Goal: Information Seeking & Learning: Learn about a topic

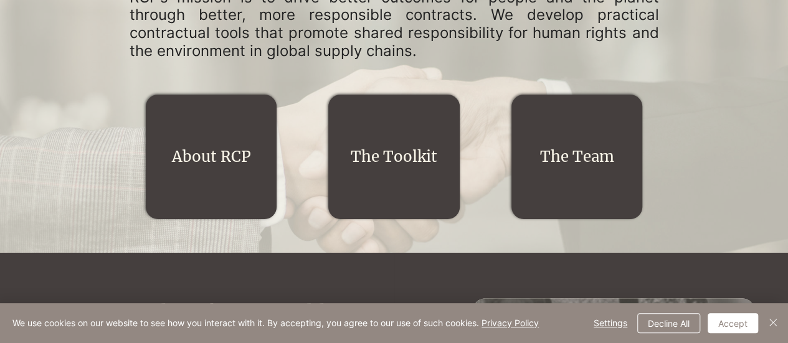
scroll to position [235, 0]
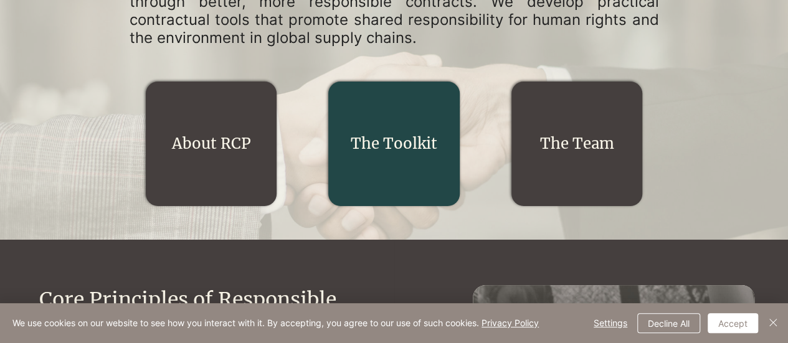
click at [398, 146] on link "The Toolkit" at bounding box center [394, 143] width 87 height 19
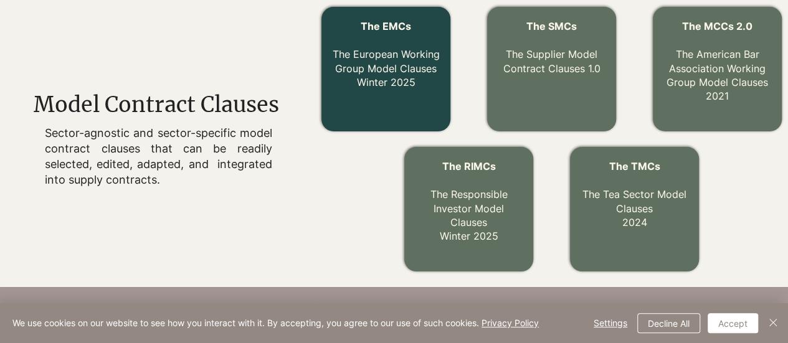
scroll to position [419, 0]
click at [418, 80] on p "The EMCs The European Working Group Model Clauses Winter 2025" at bounding box center [385, 54] width 108 height 70
click at [384, 22] on span "The EMCs" at bounding box center [385, 25] width 50 height 12
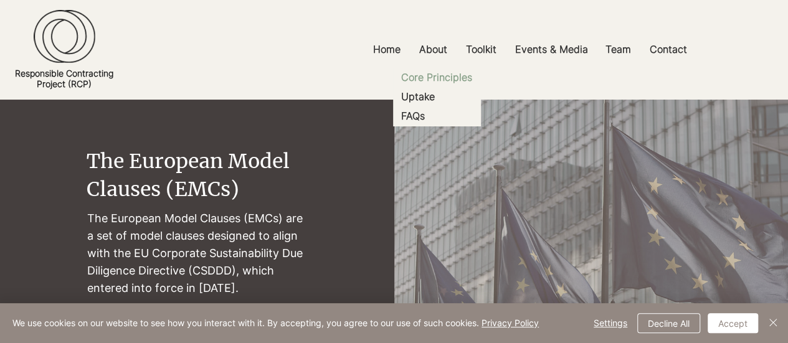
click at [428, 77] on p "Core Principles" at bounding box center [436, 77] width 81 height 19
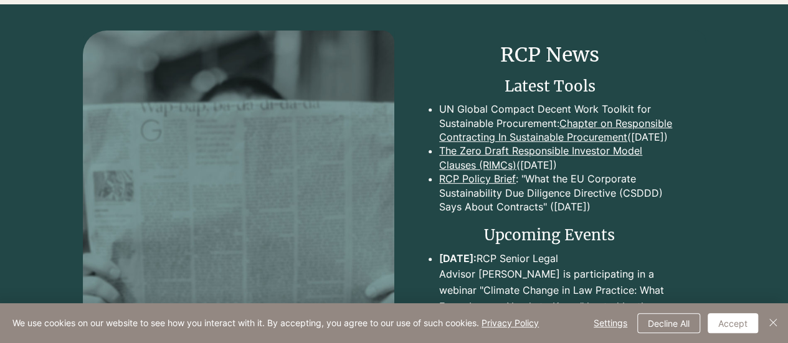
scroll to position [2571, 0]
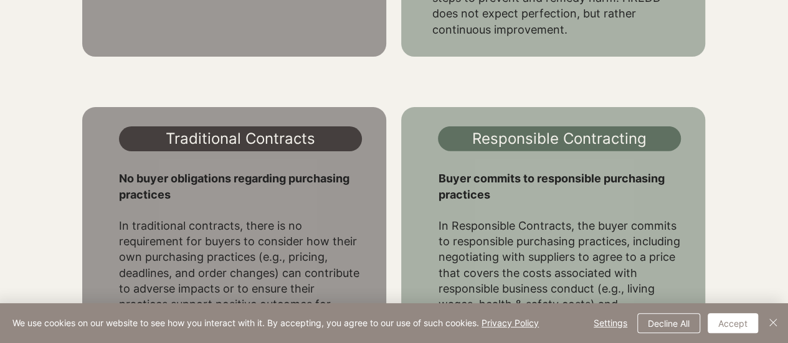
click at [493, 240] on p "In Responsible Contracts, the buyer commits to responsible purchasing practices…" at bounding box center [559, 312] width 243 height 188
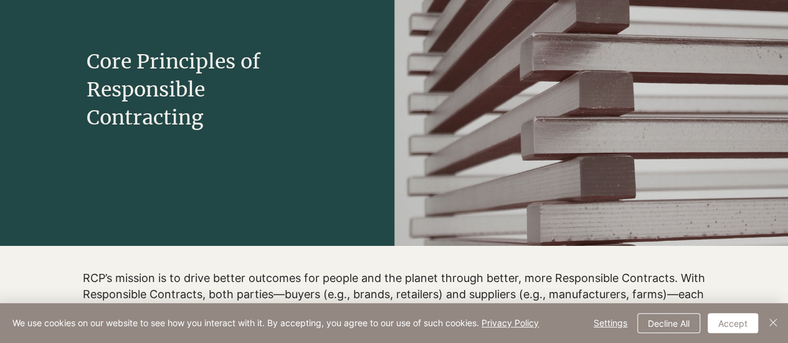
scroll to position [0, 0]
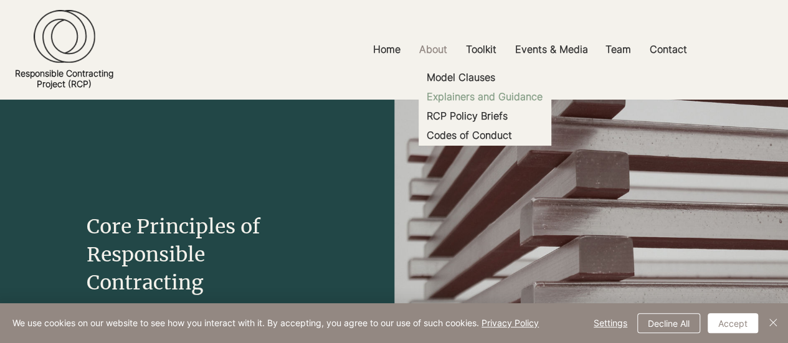
click at [474, 94] on p "Explainers and Guidance" at bounding box center [485, 96] width 126 height 19
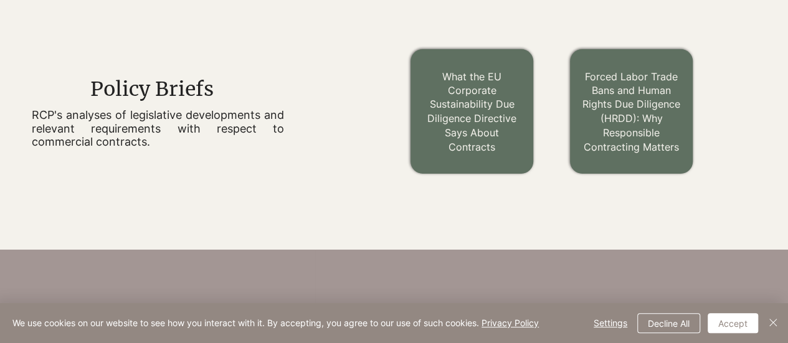
scroll to position [1052, 0]
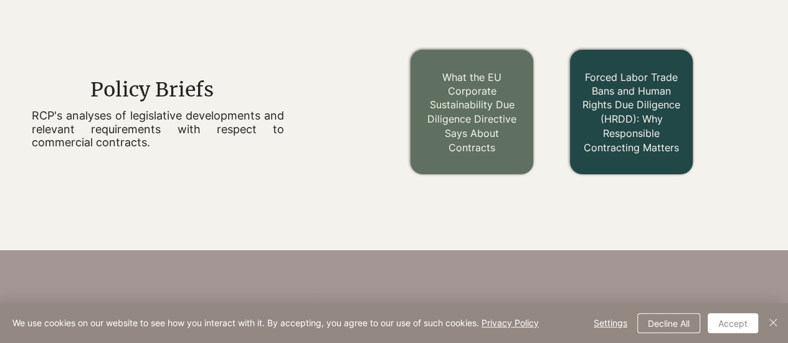
click at [630, 86] on link "Forced Labor Trade Bans and Human Rights Due Diligence (HRDD): Why Responsible …" at bounding box center [631, 112] width 98 height 82
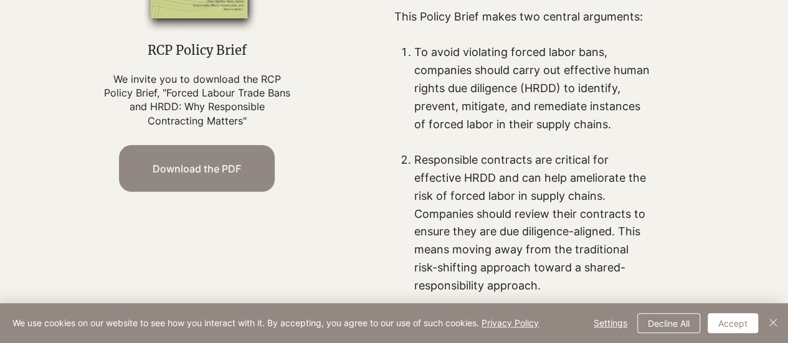
scroll to position [591, 0]
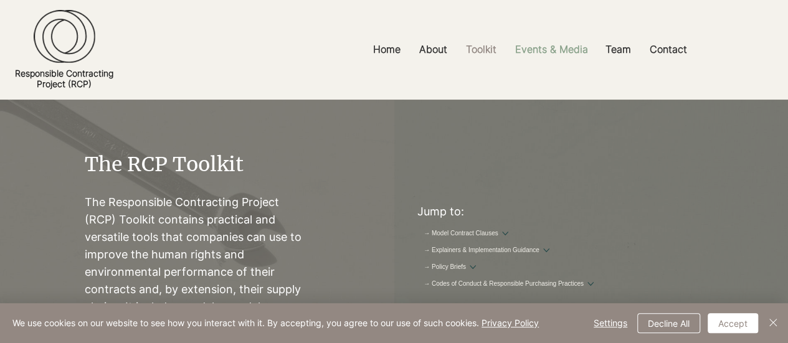
click at [540, 52] on p "Events & Media" at bounding box center [551, 49] width 85 height 28
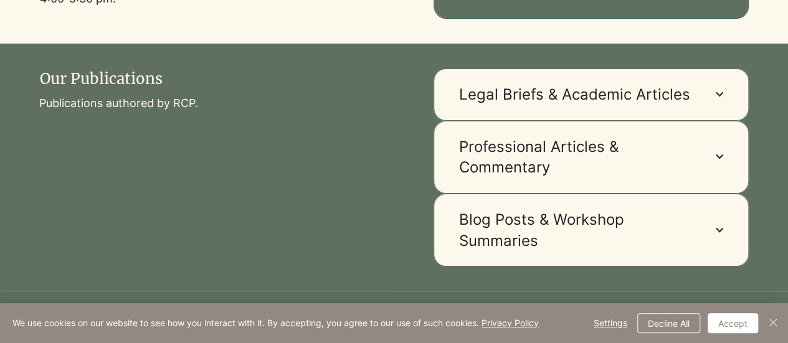
scroll to position [783, 0]
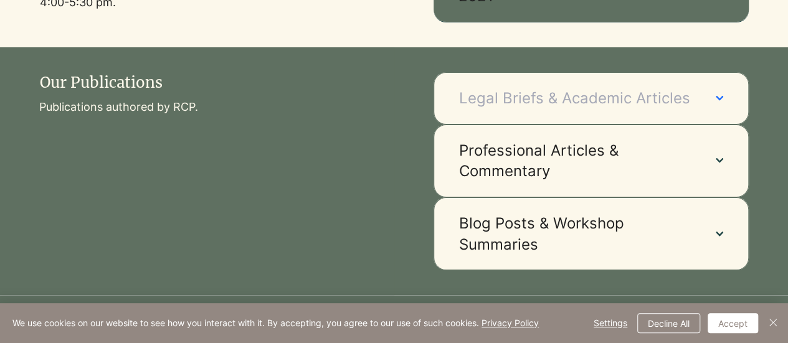
click at [596, 106] on span "Legal Briefs & Academic Articles" at bounding box center [575, 98] width 232 height 21
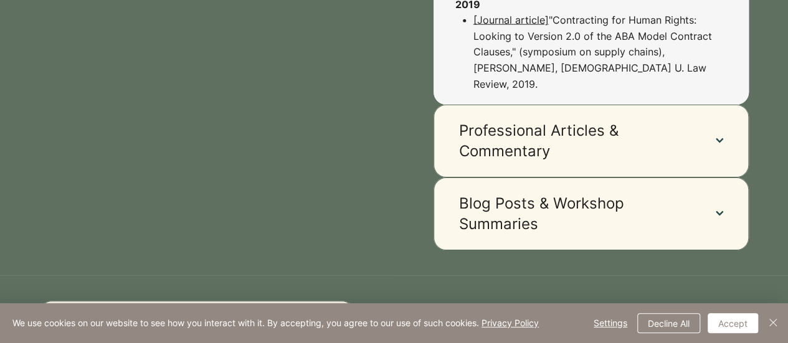
scroll to position [1497, 0]
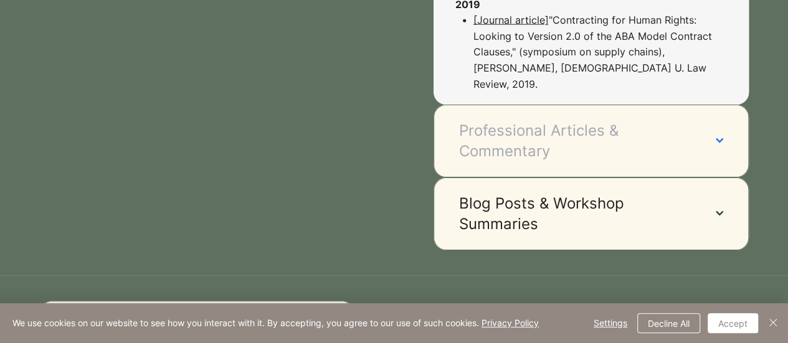
click at [601, 105] on button "Professional Articles & Commentary" at bounding box center [590, 141] width 315 height 73
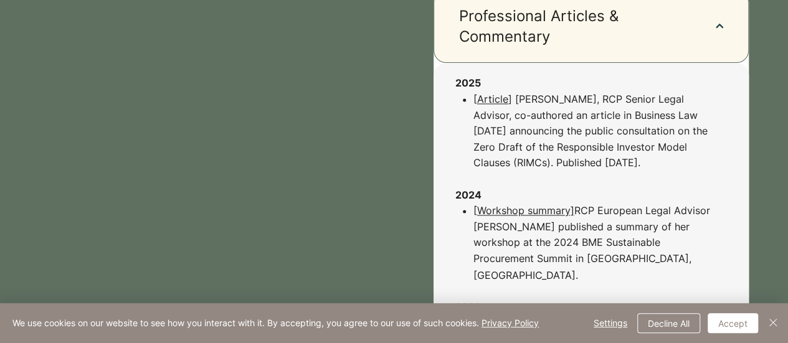
scroll to position [919, 0]
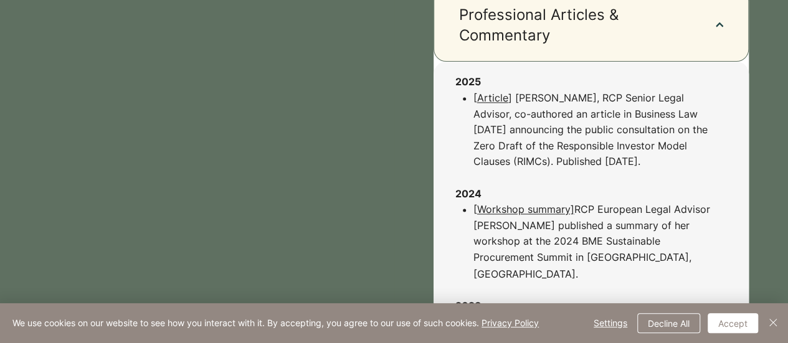
click at [519, 207] on link "Workshop summary]" at bounding box center [525, 209] width 97 height 12
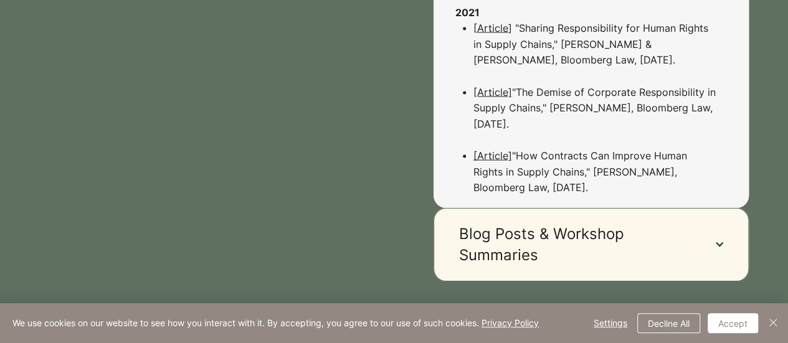
scroll to position [1291, 0]
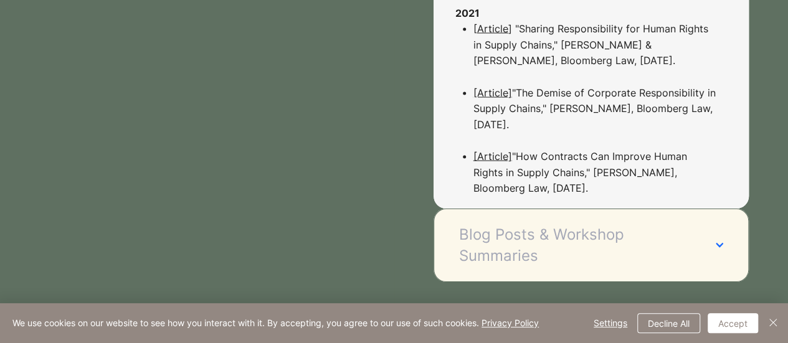
click at [513, 224] on span "Blog Posts & Workshop Summaries" at bounding box center [575, 245] width 232 height 42
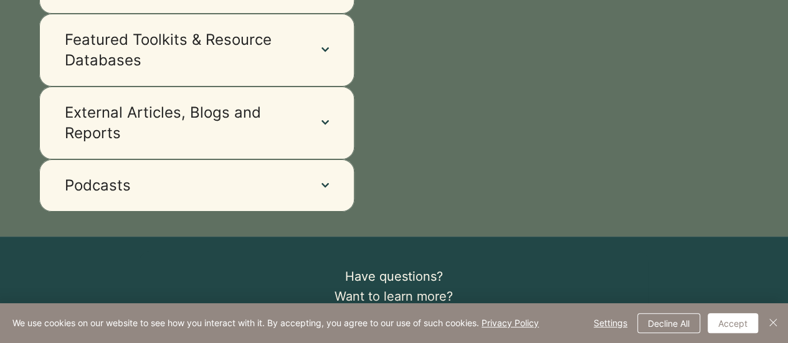
scroll to position [1476, 0]
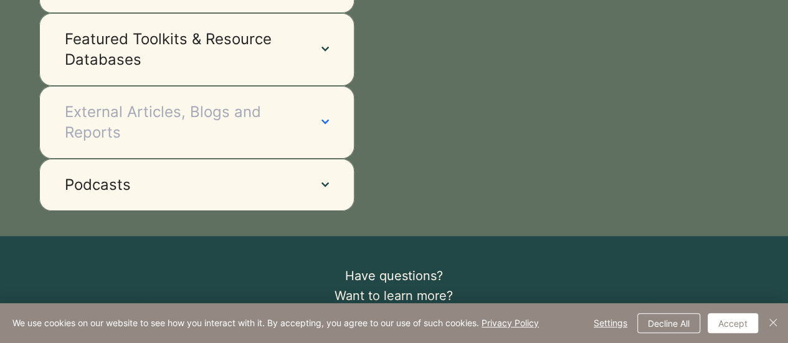
click at [200, 105] on span "External Articles, Blogs and Reports" at bounding box center [181, 122] width 232 height 42
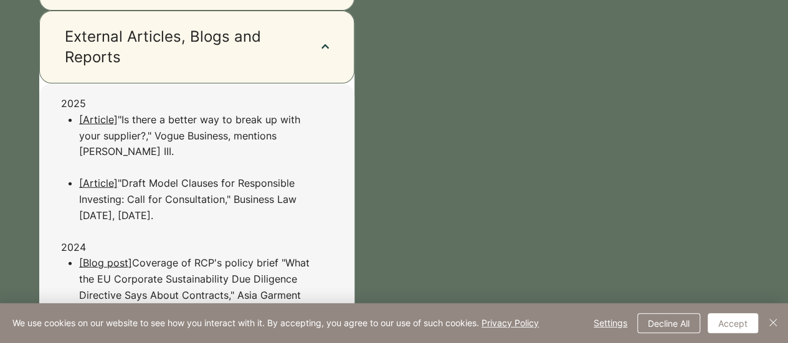
scroll to position [1573, 0]
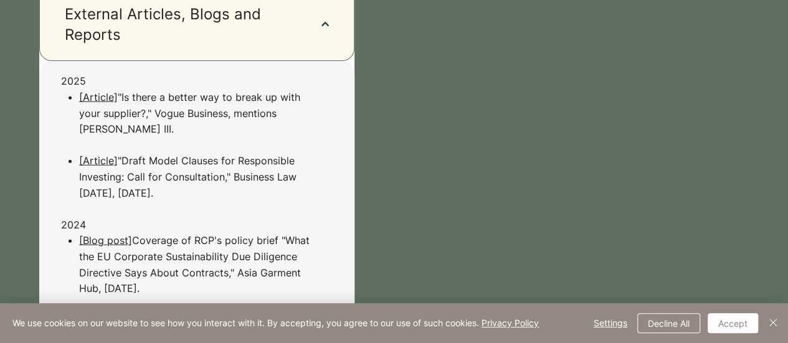
click at [105, 99] on link "[Article]" at bounding box center [98, 97] width 39 height 12
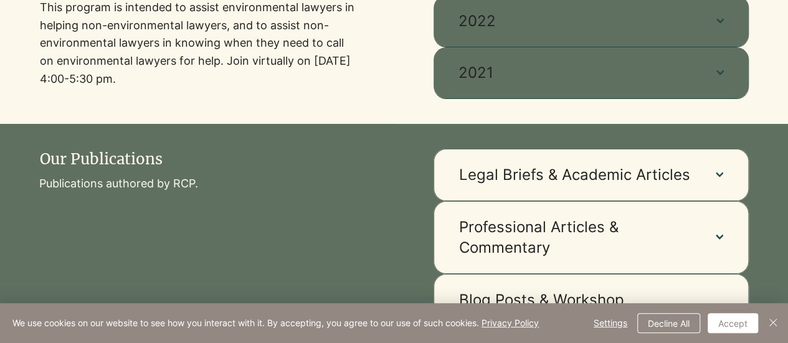
scroll to position [707, 0]
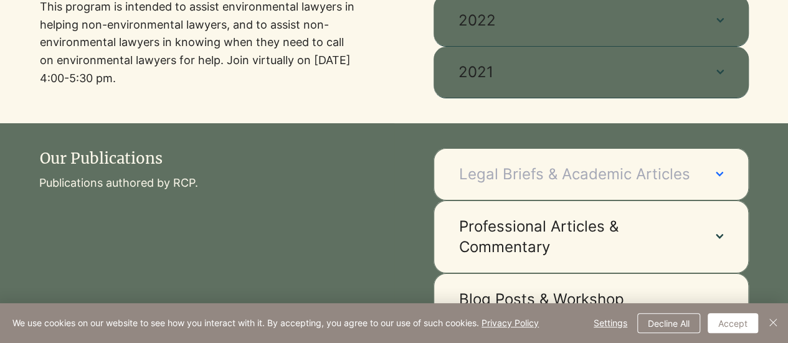
click at [481, 164] on span "Legal Briefs & Academic Articles" at bounding box center [575, 174] width 232 height 21
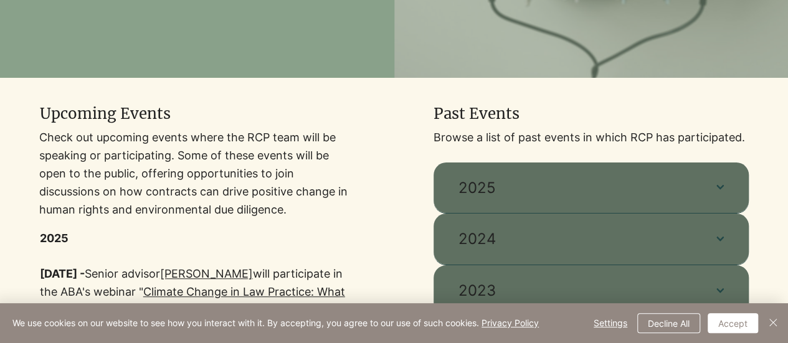
scroll to position [0, 0]
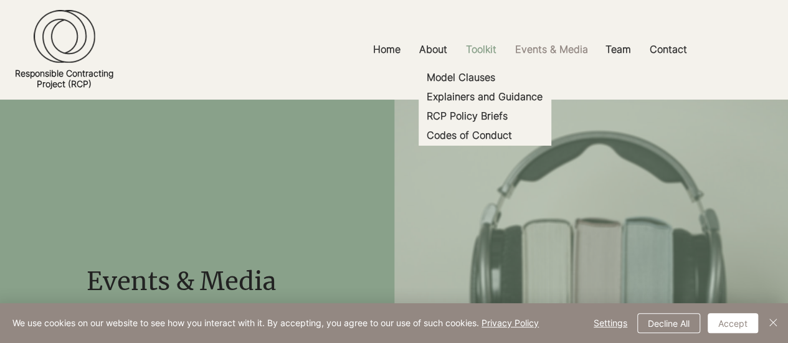
click at [481, 57] on p "Toolkit" at bounding box center [480, 49] width 43 height 28
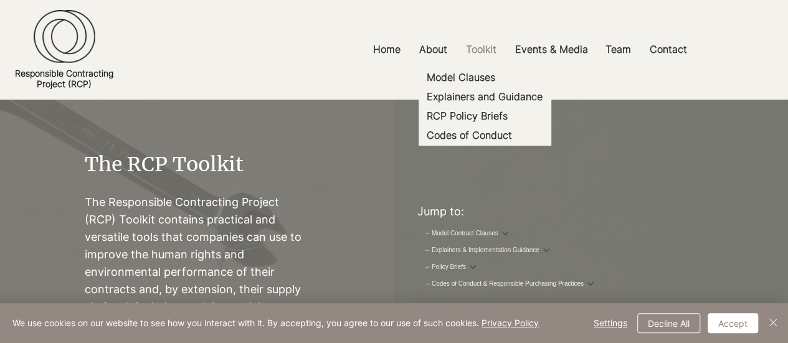
scroll to position [77, 0]
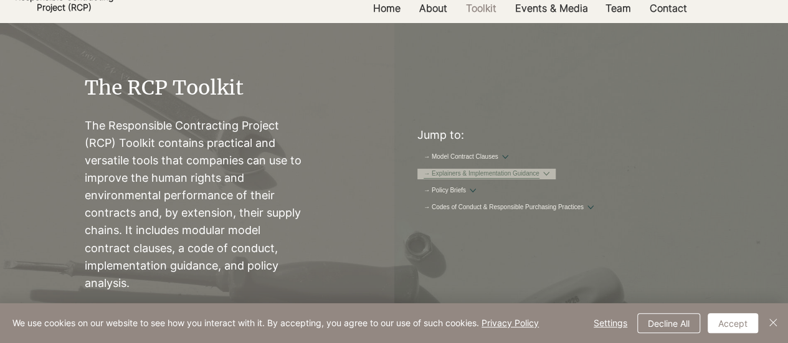
click at [516, 179] on link "→ Explainers & Implementation Guidance" at bounding box center [481, 173] width 116 height 9
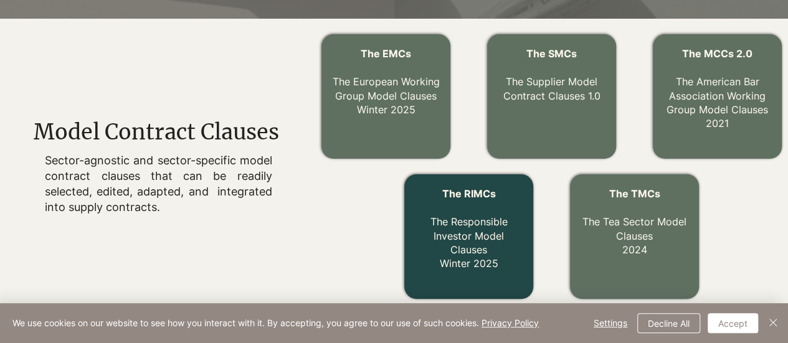
scroll to position [0, 0]
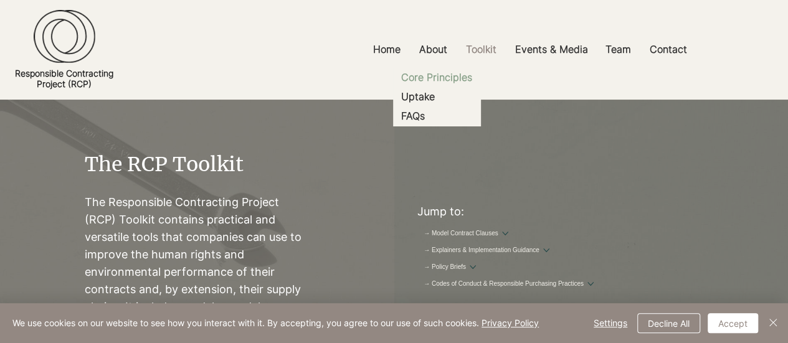
click at [445, 79] on p "Core Principles" at bounding box center [436, 77] width 81 height 19
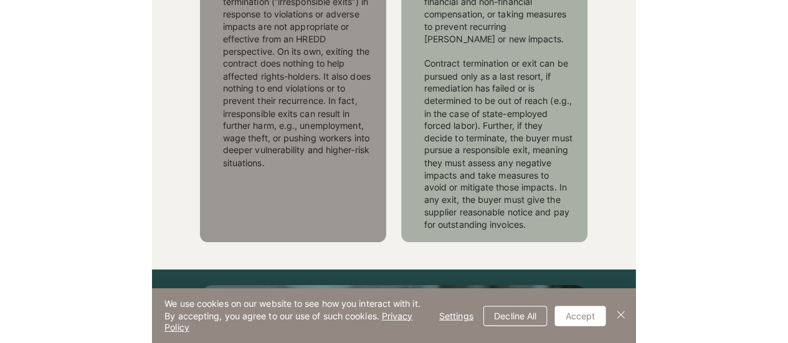
scroll to position [2061, 0]
